Goal: Information Seeking & Learning: Learn about a topic

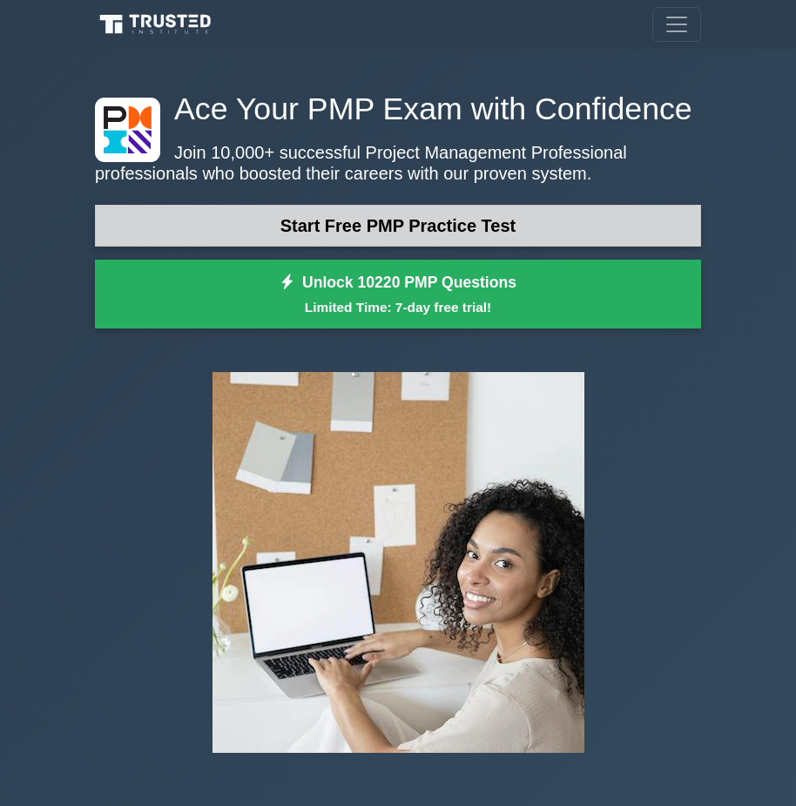
drag, startPoint x: 0, startPoint y: 0, endPoint x: 297, endPoint y: 231, distance: 376.3
click at [297, 231] on link "Start Free PMP Practice Test" at bounding box center [398, 226] width 607 height 42
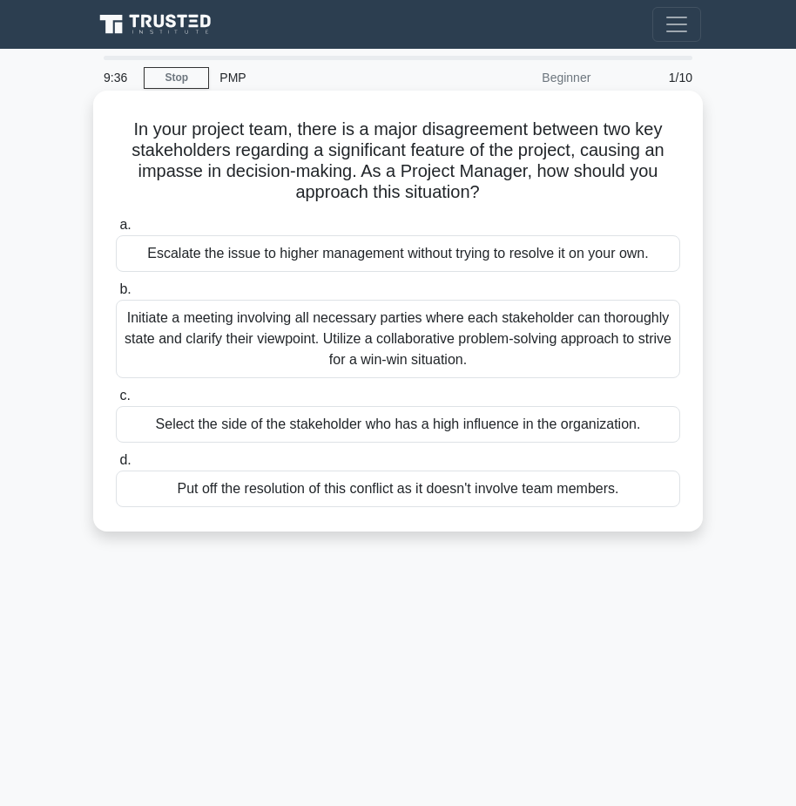
click at [229, 333] on div "Initiate a meeting involving all necessary parties where each stakeholder can t…" at bounding box center [398, 339] width 565 height 78
click at [116, 295] on input "b. Initiate a meeting involving all necessary parties where each stakeholder ca…" at bounding box center [116, 289] width 0 height 11
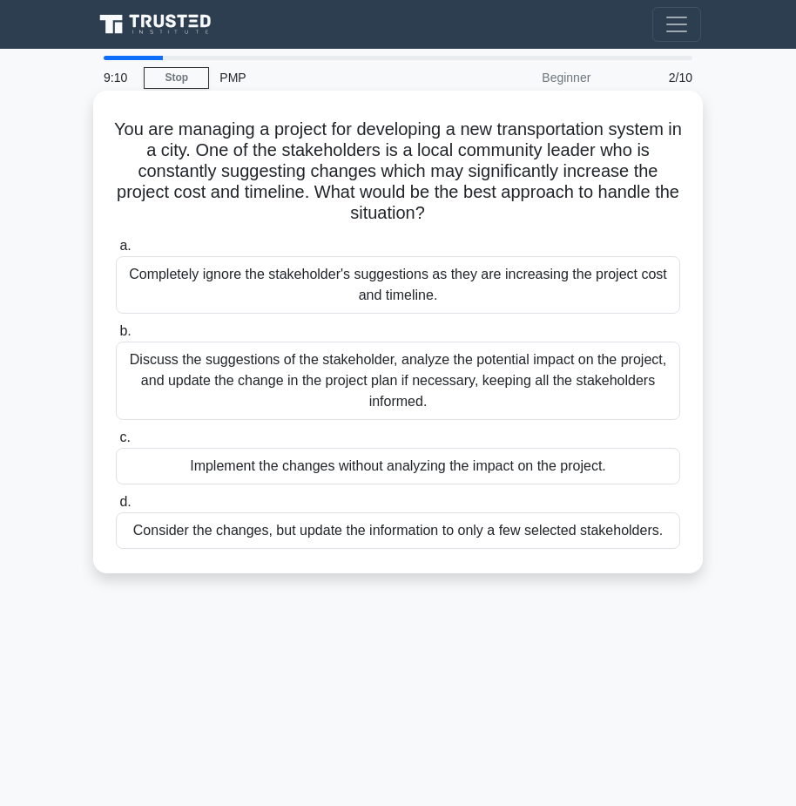
click at [298, 389] on div "Discuss the suggestions of the stakeholder, analyze the potential impact on the…" at bounding box center [398, 381] width 565 height 78
click at [116, 337] on input "b. Discuss the suggestions of the stakeholder, analyze the potential impact on …" at bounding box center [116, 331] width 0 height 11
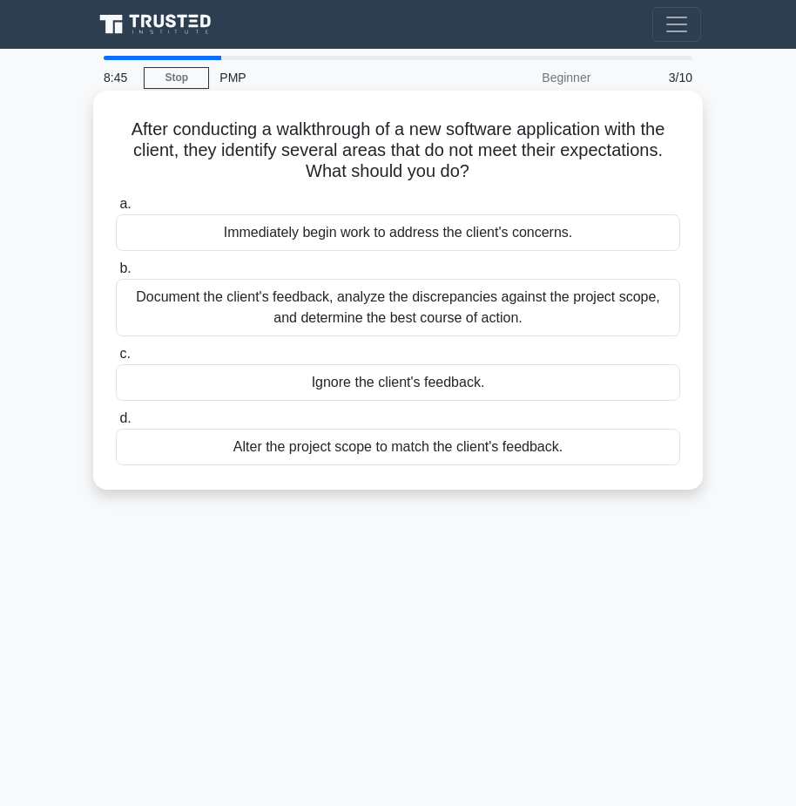
click at [448, 321] on div "Document the client's feedback, analyze the discrepancies against the project s…" at bounding box center [398, 308] width 565 height 58
click at [116, 275] on input "b. Document the client's feedback, analyze the discrepancies against the projec…" at bounding box center [116, 268] width 0 height 11
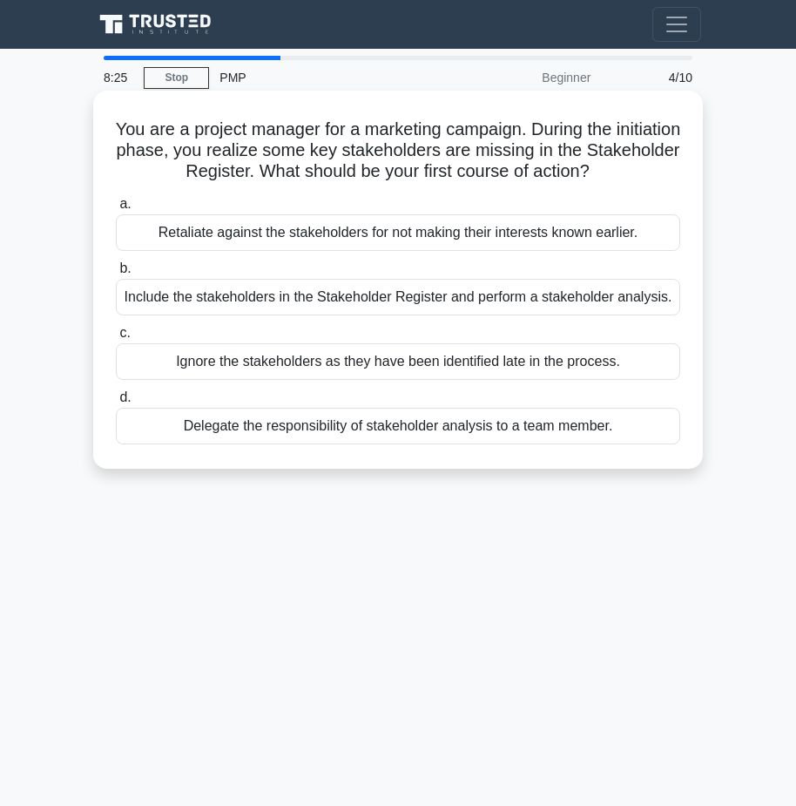
click at [448, 305] on div "Include the stakeholders in the Stakeholder Register and perform a stakeholder …" at bounding box center [398, 297] width 565 height 37
click at [116, 275] on input "b. Include the stakeholders in the Stakeholder Register and perform a stakehold…" at bounding box center [116, 268] width 0 height 11
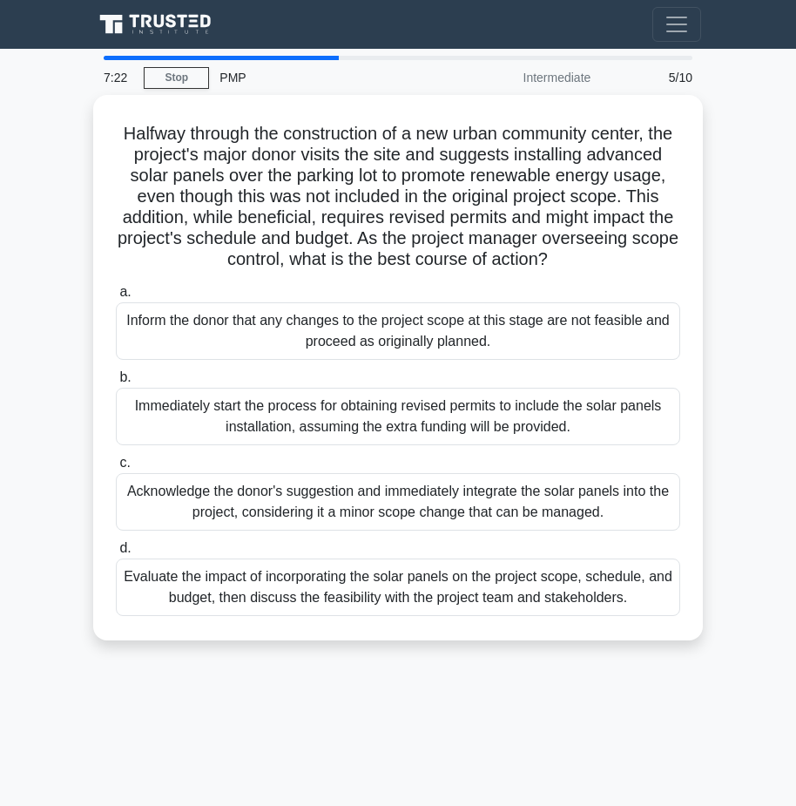
click at [328, 607] on div "Evaluate the impact of incorporating the solar panels on the project scope, sch…" at bounding box center [398, 588] width 565 height 58
click at [116, 554] on input "d. Evaluate the impact of incorporating the solar panels on the project scope, …" at bounding box center [116, 548] width 0 height 11
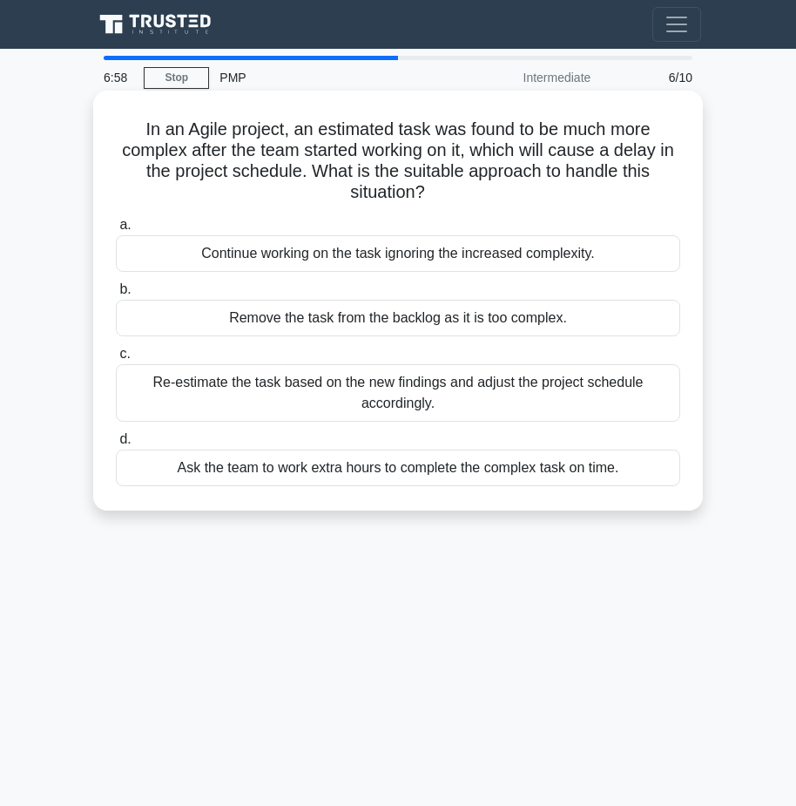
click at [417, 376] on div "Re-estimate the task based on the new findings and adjust the project schedule …" at bounding box center [398, 393] width 565 height 58
click at [116, 360] on input "c. Re-estimate the task based on the new findings and adjust the project schedu…" at bounding box center [116, 354] width 0 height 11
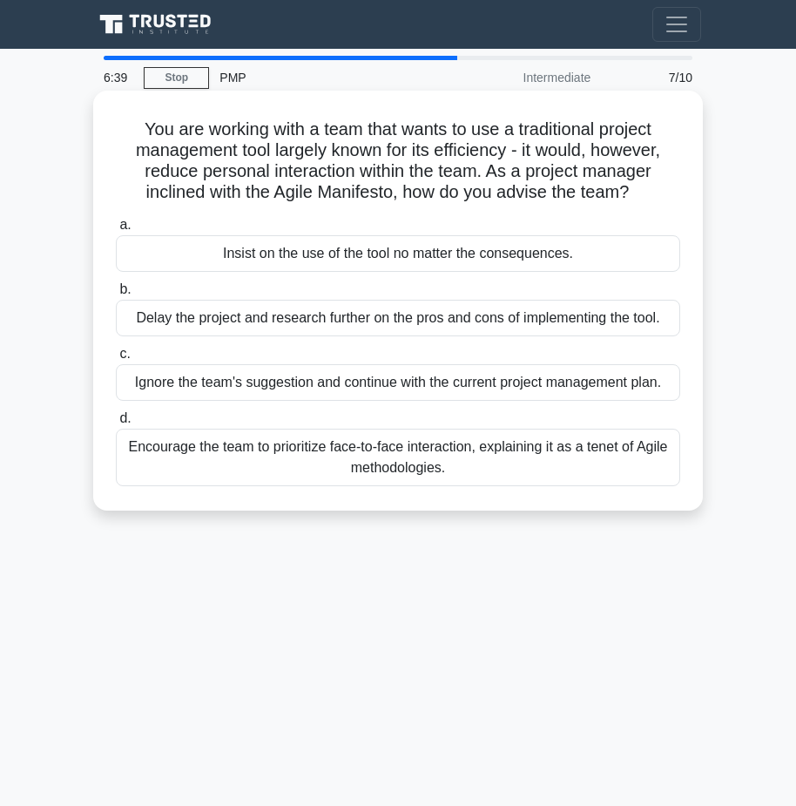
click at [423, 464] on div "Encourage the team to prioritize face-to-face interaction, explaining it as a t…" at bounding box center [398, 458] width 565 height 58
click at [487, 465] on div "Encourage the team to prioritize face-to-face interaction, explaining it as a t…" at bounding box center [398, 458] width 565 height 58
click at [116, 424] on input "d. Encourage the team to prioritize face-to-face interaction, explaining it as …" at bounding box center [116, 418] width 0 height 11
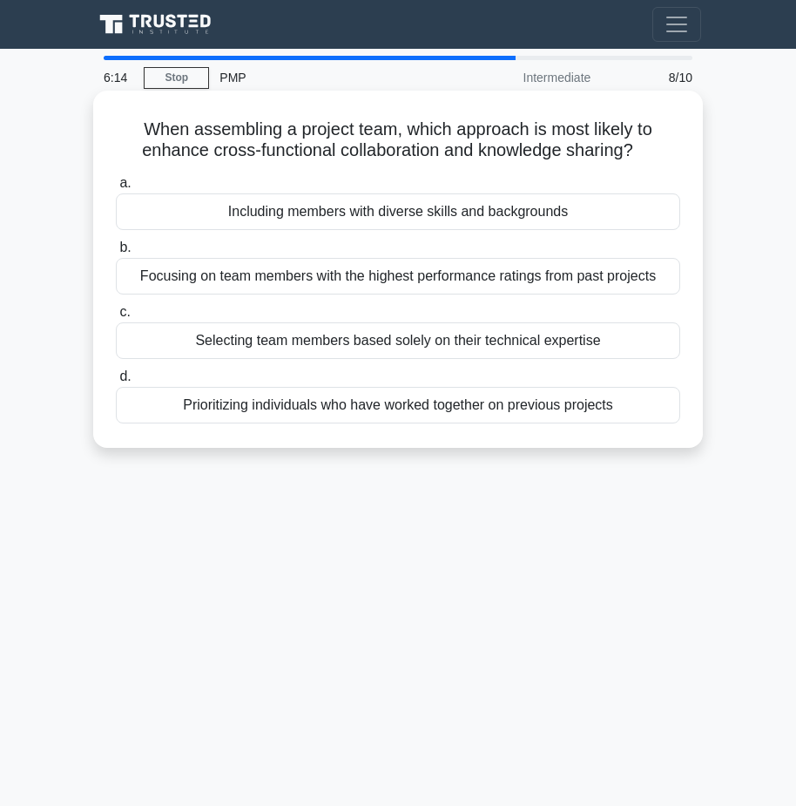
click at [538, 403] on div "Prioritizing individuals who have worked together on previous projects" at bounding box center [398, 405] width 565 height 37
click at [116, 383] on input "d. Prioritizing individuals who have worked together on previous projects" at bounding box center [116, 376] width 0 height 11
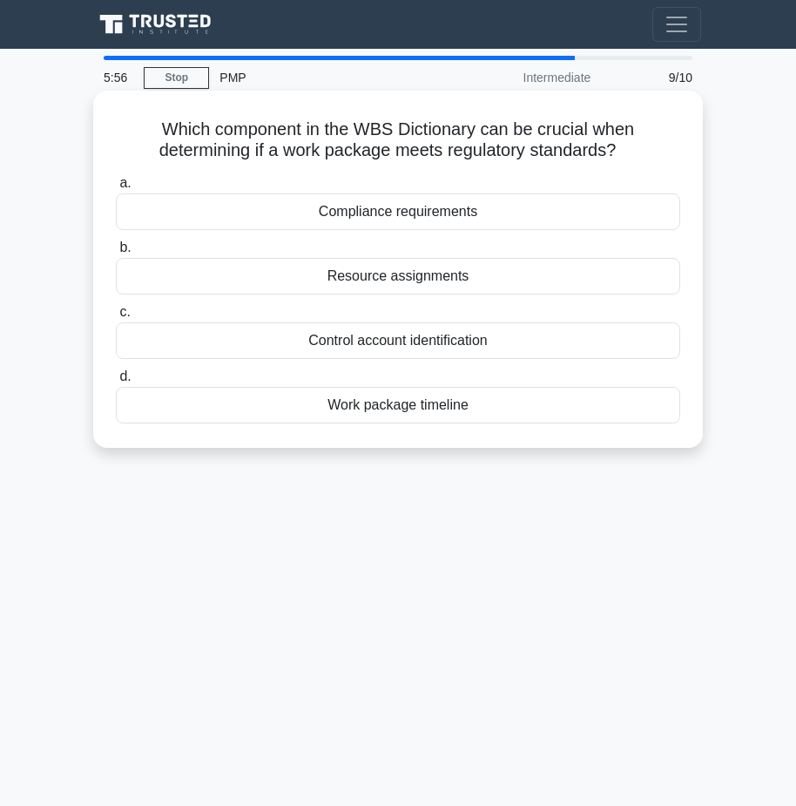
click at [535, 403] on div "Work package timeline" at bounding box center [398, 405] width 565 height 37
click at [116, 383] on input "d. Work package timeline" at bounding box center [116, 376] width 0 height 11
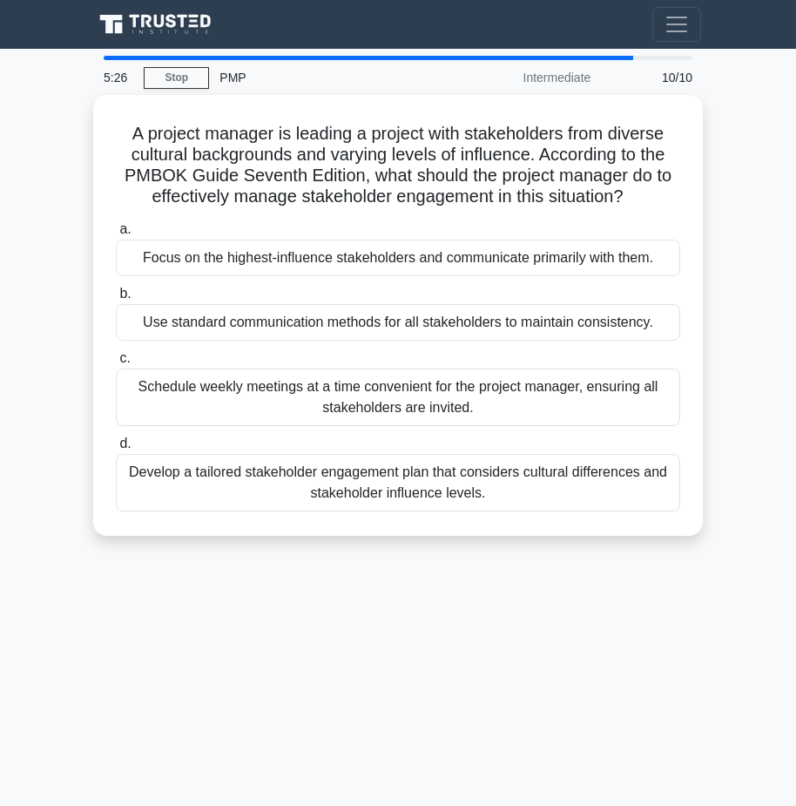
click at [534, 403] on div "Schedule weekly meetings at a time convenient for the project manager, ensuring…" at bounding box center [398, 398] width 565 height 58
click at [116, 364] on input "c. Schedule weekly meetings at a time convenient for the project manager, ensur…" at bounding box center [116, 358] width 0 height 11
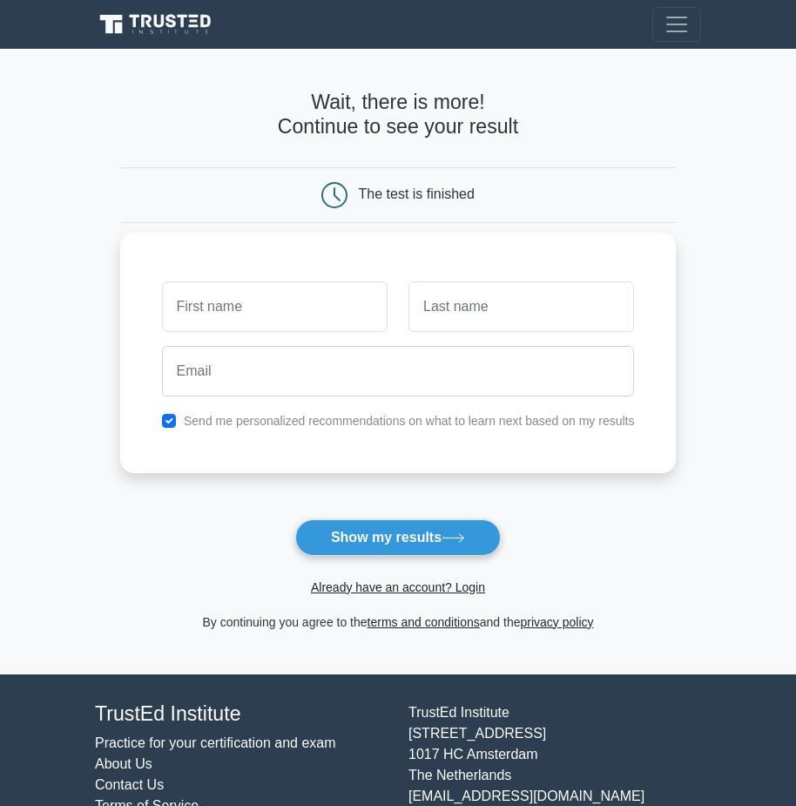
click at [257, 313] on input "text" at bounding box center [275, 306] width 226 height 51
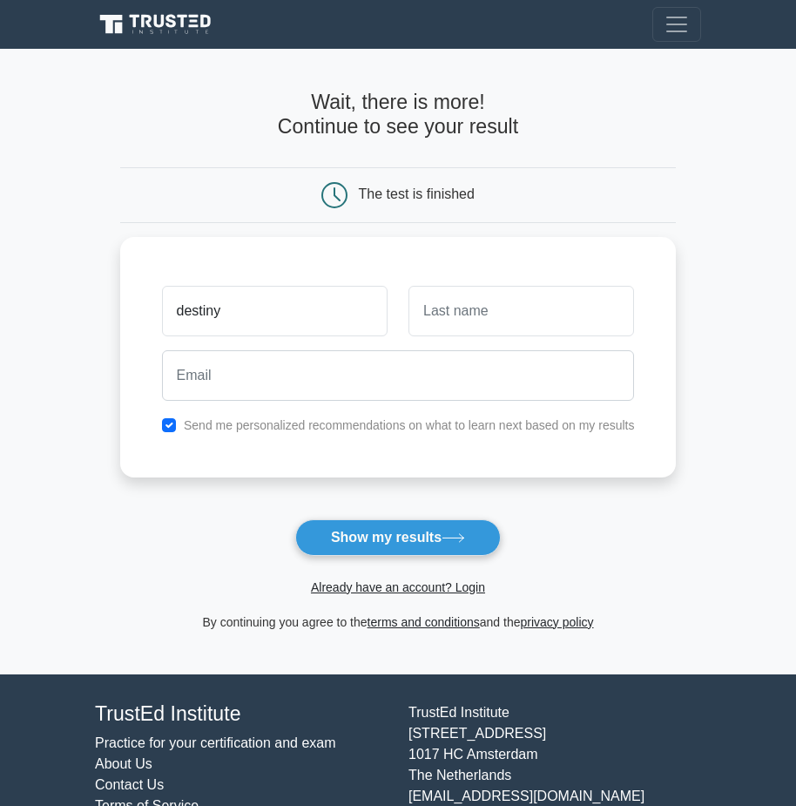
click at [50, 195] on main "Wait, there is more! Continue to see your result The test is finished destiny" at bounding box center [398, 362] width 796 height 626
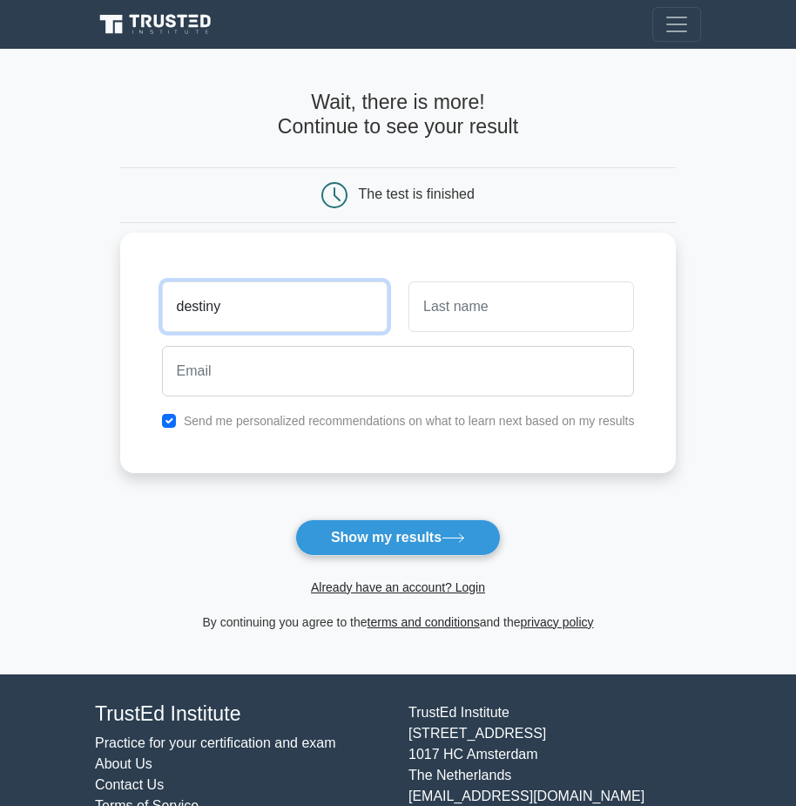
click at [231, 307] on input "destiny" at bounding box center [275, 306] width 226 height 51
type input "d"
type input "Destiny"
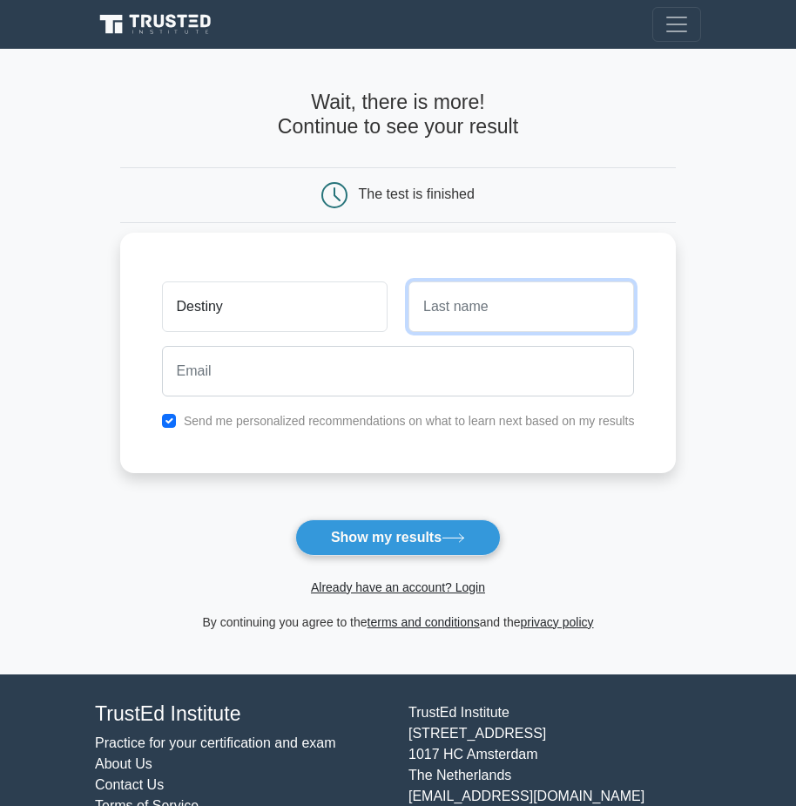
click at [482, 324] on input "text" at bounding box center [522, 306] width 226 height 51
type input "Prieto"
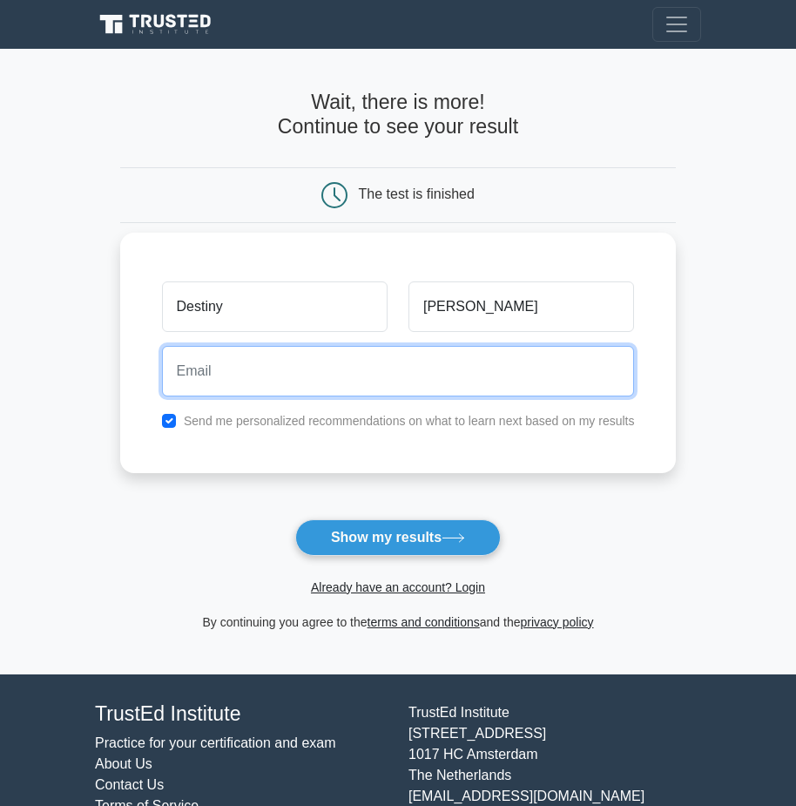
click at [245, 376] on input "email" at bounding box center [398, 371] width 473 height 51
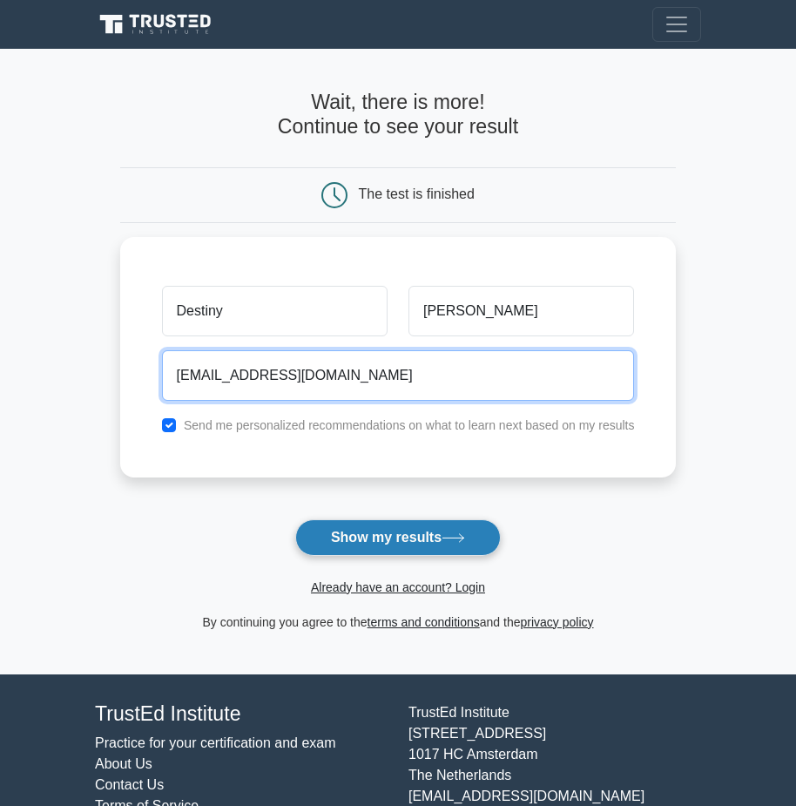
type input "deniseprieto1812@gmail.com"
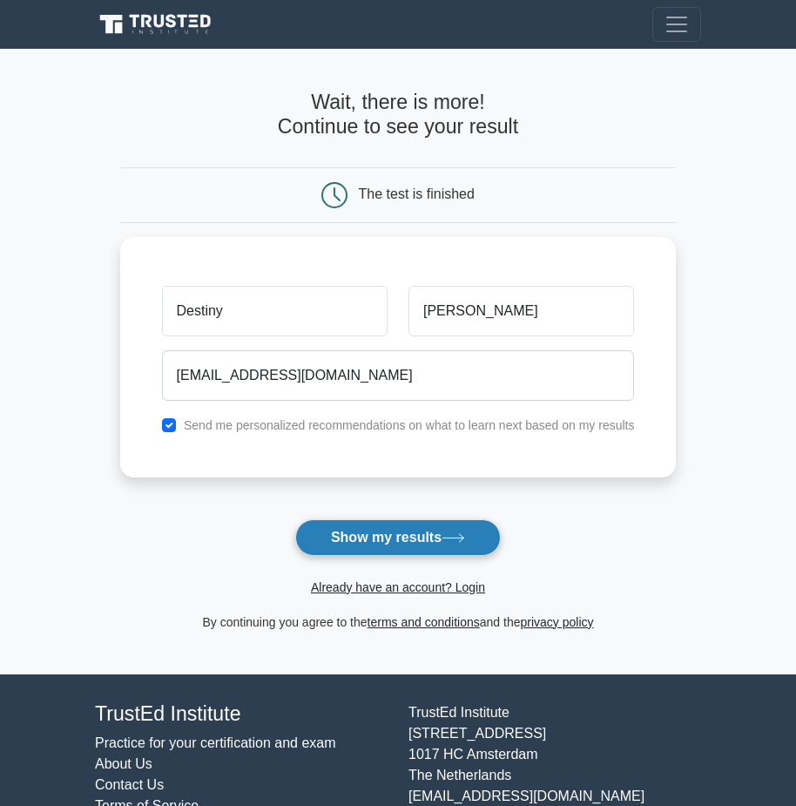
click at [397, 537] on button "Show my results" at bounding box center [398, 537] width 206 height 37
